Goal: Check status: Check status

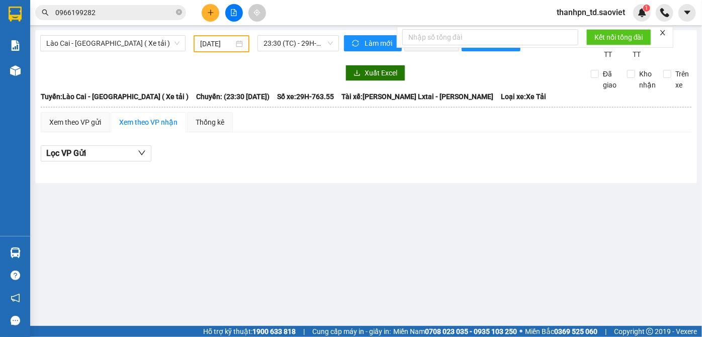
drag, startPoint x: 0, startPoint y: 0, endPoint x: 176, endPoint y: 14, distance: 176.0
click at [177, 13] on icon "close-circle" at bounding box center [179, 12] width 6 height 6
paste input "0963344556"
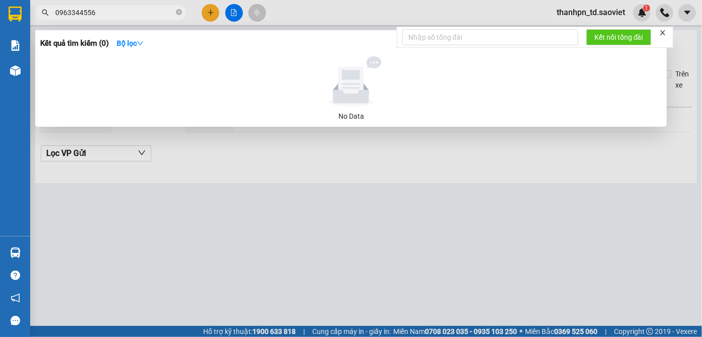
click at [97, 11] on input "0963344556" at bounding box center [114, 12] width 119 height 11
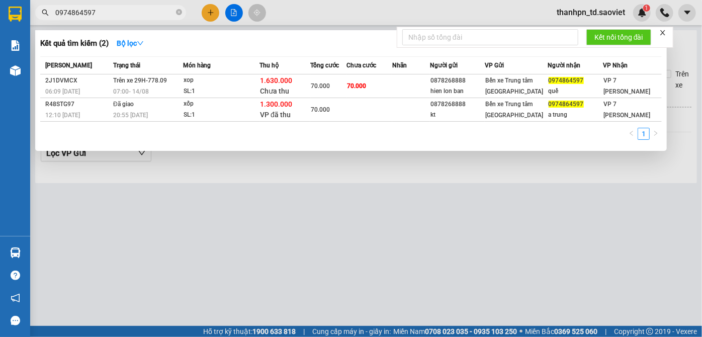
type input "0974864597"
click at [283, 42] on div "Kết quả tìm kiếm ( 2 ) Bộ lọc" at bounding box center [351, 43] width 622 height 16
click at [119, 13] on input "0974864597" at bounding box center [114, 12] width 119 height 11
click at [227, 35] on div "Kết quả tìm kiếm ( 2 ) Bộ lọc" at bounding box center [351, 43] width 622 height 16
click at [322, 36] on div "Kết quả tìm kiếm ( 2 ) Bộ lọc" at bounding box center [351, 43] width 622 height 16
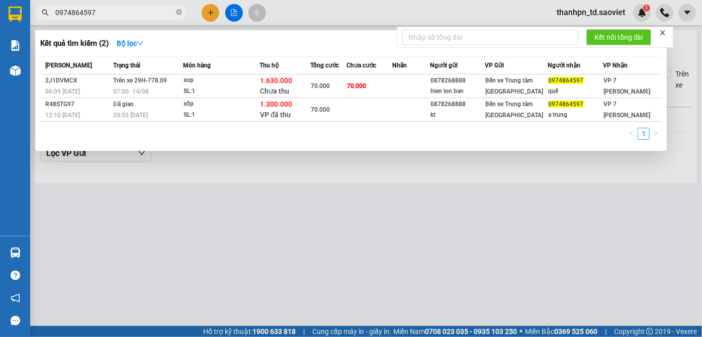
click at [311, 43] on div "Kết quả tìm kiếm ( 2 ) Bộ lọc" at bounding box center [351, 43] width 622 height 16
click at [325, 15] on div at bounding box center [351, 168] width 702 height 337
